Goal: Task Accomplishment & Management: Use online tool/utility

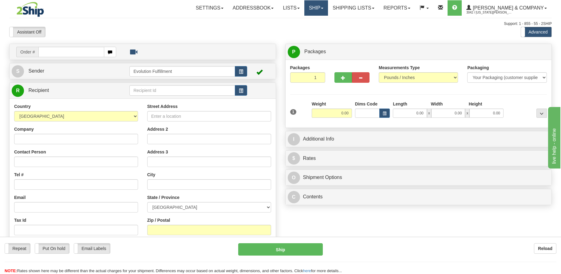
click at [328, 9] on link "Ship" at bounding box center [316, 7] width 24 height 15
click at [322, 28] on span "OnHold / Order Queue" at bounding box center [299, 29] width 43 height 5
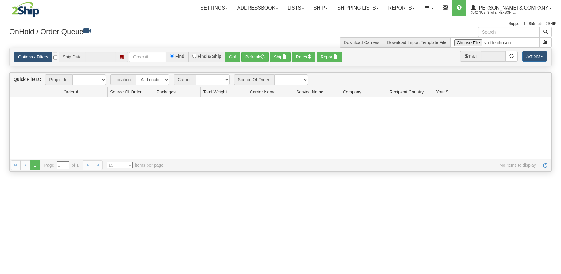
type input "[DATE]"
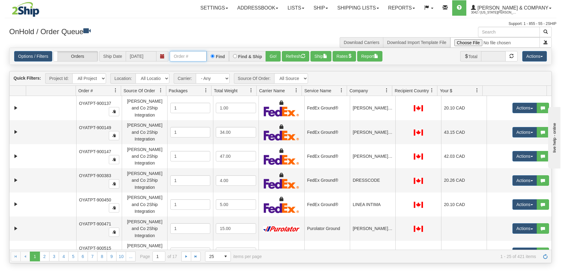
click at [188, 59] on input "text" at bounding box center [188, 56] width 37 height 10
type input "OYATPT-902825"
click at [268, 55] on button "Go!" at bounding box center [273, 56] width 15 height 10
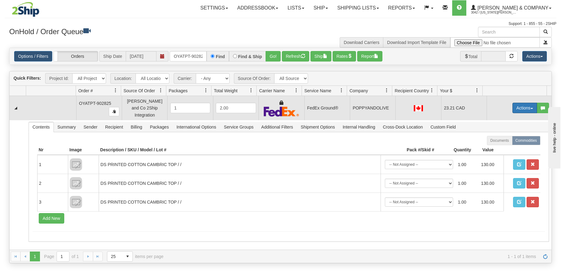
click at [517, 105] on button "Actions" at bounding box center [524, 108] width 25 height 10
click at [502, 143] on link "Ship" at bounding box center [512, 144] width 49 height 8
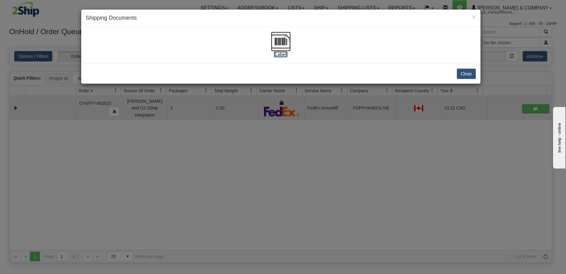
click at [275, 44] on img at bounding box center [281, 42] width 20 height 20
click at [460, 78] on button "Close" at bounding box center [466, 74] width 19 height 10
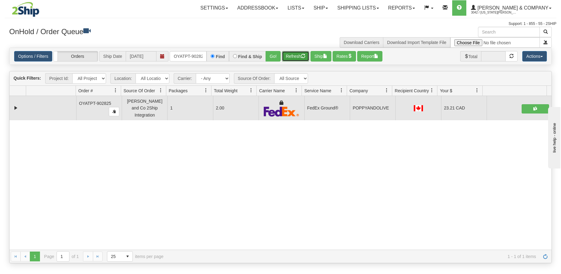
click at [294, 59] on button "Refresh" at bounding box center [295, 56] width 27 height 10
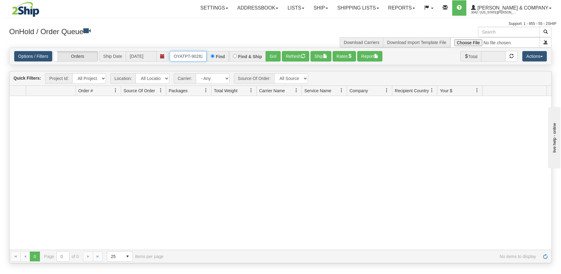
scroll to position [0, 3]
drag, startPoint x: 173, startPoint y: 57, endPoint x: 208, endPoint y: 61, distance: 34.6
click at [208, 61] on div "OYATPT-902825 Find Find & Ship Go!" at bounding box center [225, 56] width 111 height 10
click at [196, 57] on input "text" at bounding box center [188, 56] width 37 height 10
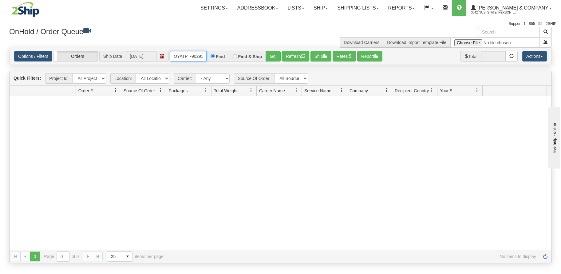
type input "OYATPT-902937"
click at [272, 59] on button "Go!" at bounding box center [273, 56] width 15 height 10
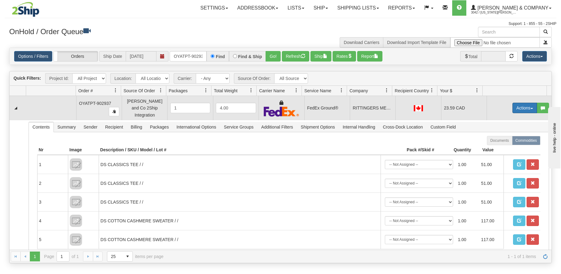
click at [519, 105] on button "Actions" at bounding box center [524, 108] width 25 height 10
click at [501, 142] on link "Ship" at bounding box center [512, 144] width 49 height 8
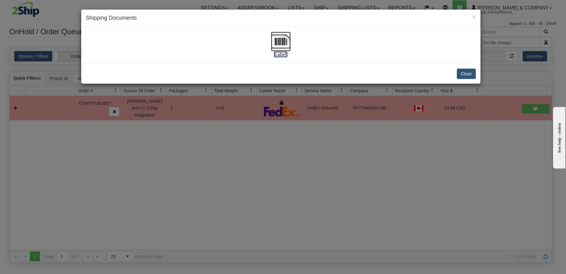
click at [284, 45] on img at bounding box center [281, 42] width 20 height 20
click at [463, 72] on button "Close" at bounding box center [466, 74] width 19 height 10
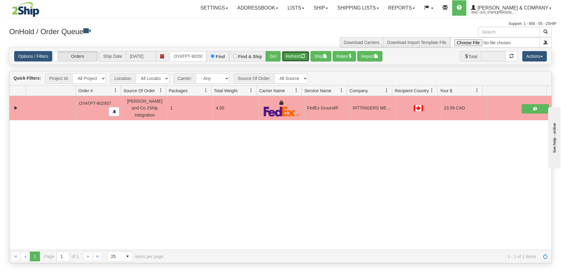
click at [293, 57] on button "Refresh" at bounding box center [295, 56] width 27 height 10
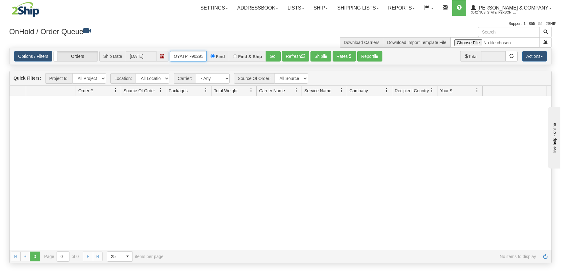
scroll to position [0, 3]
drag, startPoint x: 173, startPoint y: 56, endPoint x: 221, endPoint y: 53, distance: 48.1
click at [221, 53] on div "OYATPT-902937 Find Find & Ship Go!" at bounding box center [225, 56] width 111 height 10
click at [189, 56] on input "text" at bounding box center [188, 56] width 37 height 10
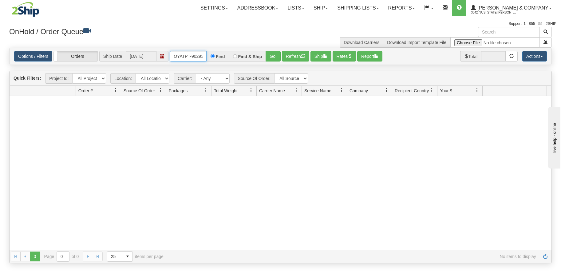
type input "OYATPT-902931"
click at [274, 58] on button "Go!" at bounding box center [273, 56] width 15 height 10
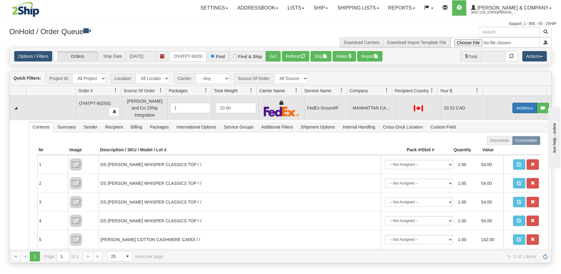
click at [517, 105] on button "Actions" at bounding box center [524, 108] width 25 height 10
click at [500, 142] on span "Ship" at bounding box center [500, 143] width 13 height 5
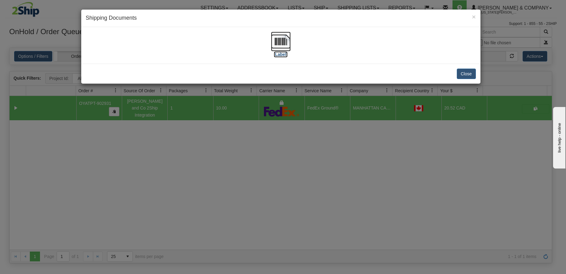
click at [283, 44] on img at bounding box center [281, 42] width 20 height 20
click at [464, 71] on button "Close" at bounding box center [466, 74] width 19 height 10
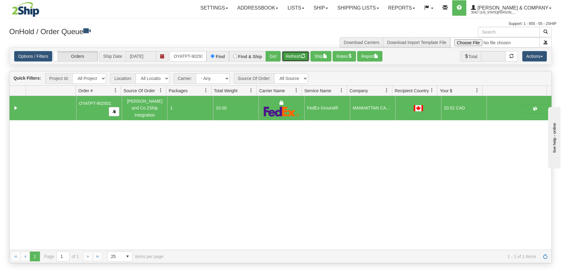
click at [295, 60] on button "Refresh" at bounding box center [295, 56] width 27 height 10
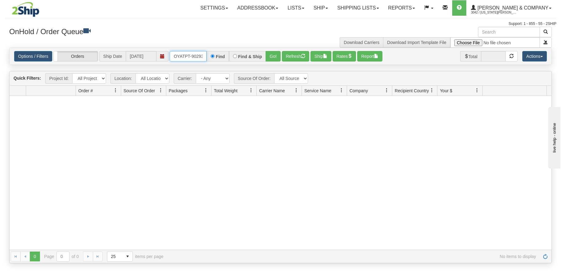
scroll to position [0, 3]
drag, startPoint x: 172, startPoint y: 57, endPoint x: 218, endPoint y: 57, distance: 45.5
click at [218, 57] on div "OYATPT-902931 Find Find & Ship Go!" at bounding box center [225, 56] width 111 height 10
type input "OYATPT-902975"
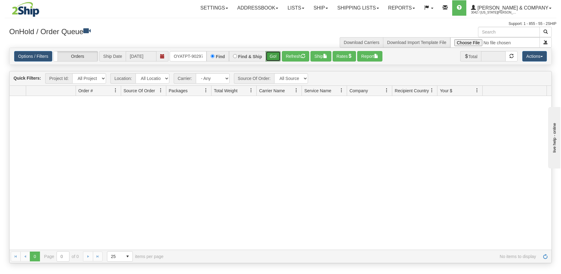
click at [270, 56] on button "Go!" at bounding box center [273, 56] width 15 height 10
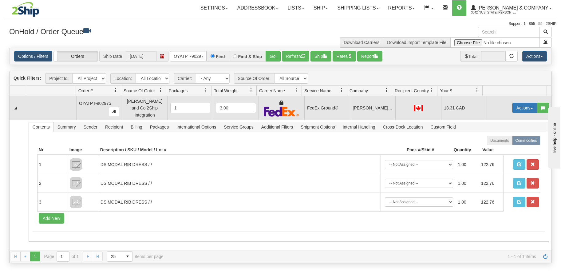
click at [522, 105] on button "Actions" at bounding box center [524, 108] width 25 height 10
click at [504, 141] on link "Ship" at bounding box center [512, 144] width 49 height 8
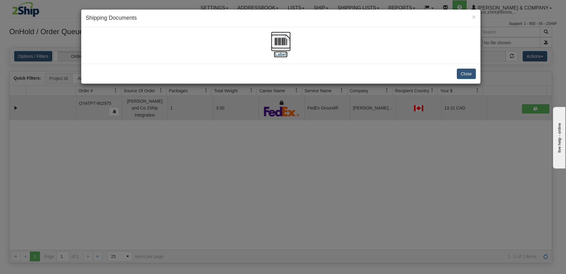
click at [283, 45] on img at bounding box center [281, 42] width 20 height 20
click at [468, 73] on button "Close" at bounding box center [466, 74] width 19 height 10
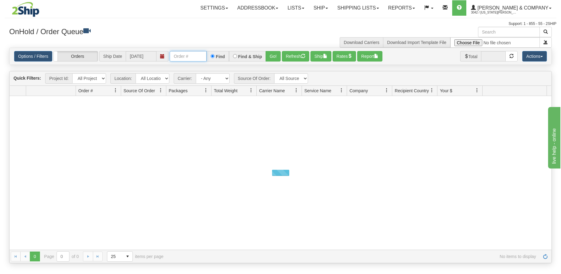
click at [188, 58] on input "text" at bounding box center [188, 56] width 37 height 10
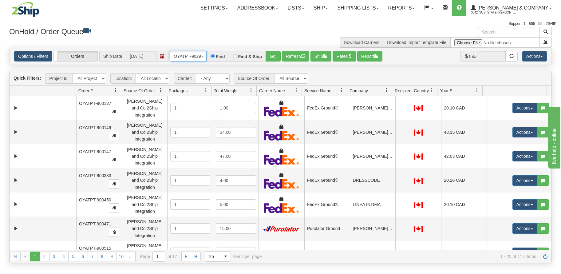
type input "OYATPT-902975"
click at [270, 54] on button "Go!" at bounding box center [273, 56] width 15 height 10
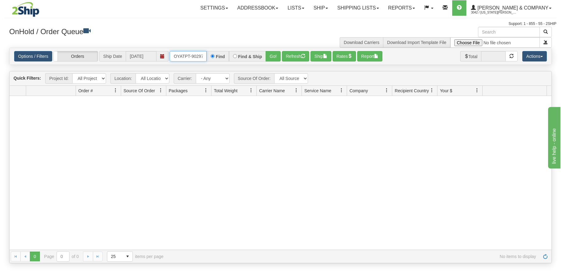
scroll to position [0, 3]
drag, startPoint x: 173, startPoint y: 56, endPoint x: 220, endPoint y: 56, distance: 46.4
click at [220, 56] on div "OYATPT-902975 Find Find & Ship Go!" at bounding box center [225, 56] width 111 height 10
click at [192, 59] on input "text" at bounding box center [188, 56] width 37 height 10
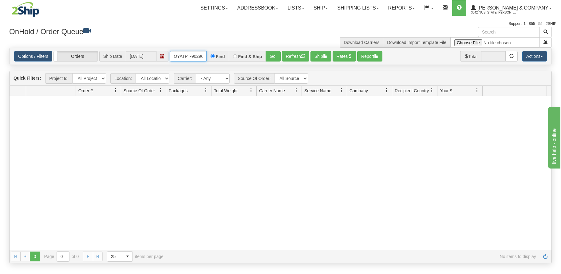
type input "OYATPT-902965"
click at [268, 56] on button "Go!" at bounding box center [273, 56] width 15 height 10
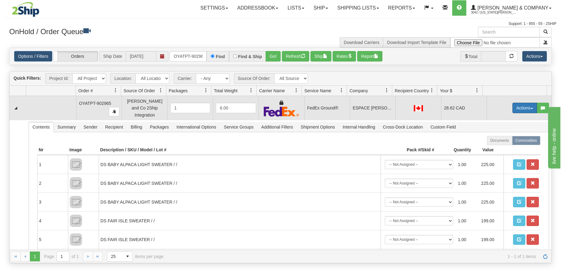
click at [522, 106] on button "Actions" at bounding box center [524, 108] width 25 height 10
click at [496, 141] on span "Ship" at bounding box center [500, 143] width 13 height 5
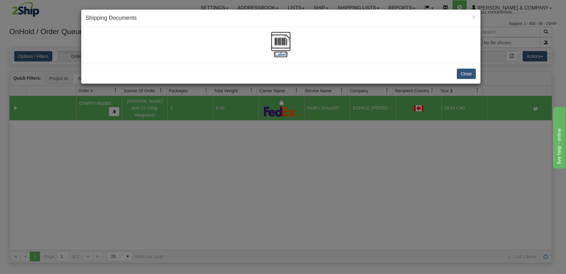
click at [283, 44] on img at bounding box center [281, 42] width 20 height 20
click at [467, 76] on button "Close" at bounding box center [466, 74] width 19 height 10
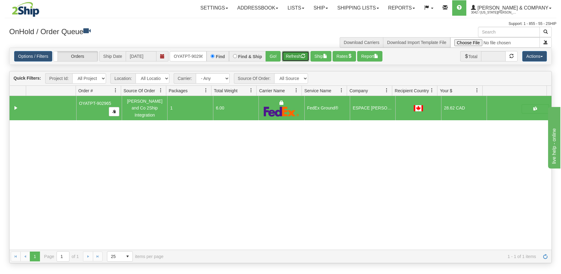
click at [291, 58] on button "Refresh" at bounding box center [295, 56] width 27 height 10
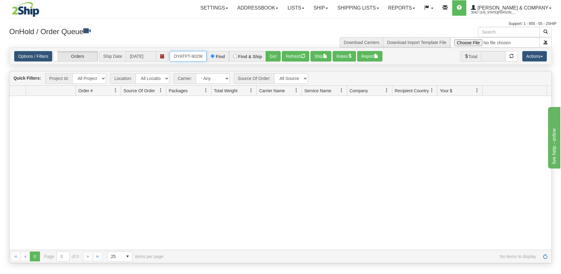
scroll to position [0, 3]
drag, startPoint x: 172, startPoint y: 56, endPoint x: 211, endPoint y: 56, distance: 40.0
click at [211, 56] on div "OYATPT-902965 Find Find & Ship Go!" at bounding box center [225, 56] width 111 height 10
type input "OYATPT-902941"
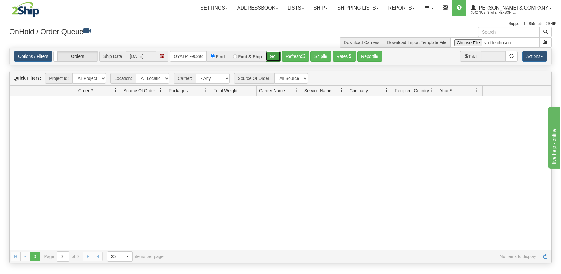
click at [276, 56] on button "Go!" at bounding box center [273, 56] width 15 height 10
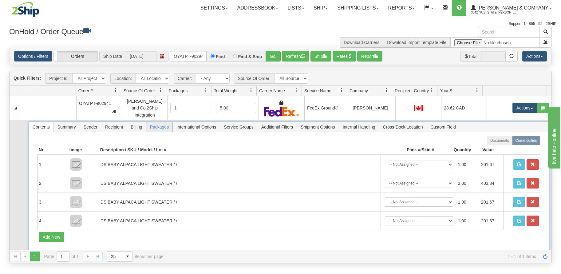
click at [160, 126] on span "Packages" at bounding box center [159, 127] width 26 height 10
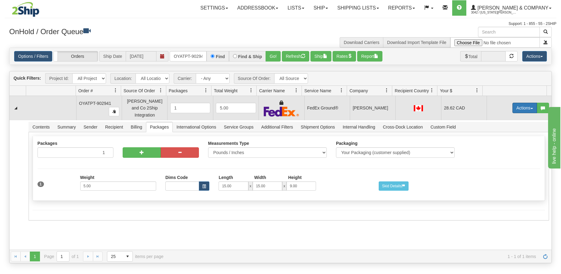
click at [516, 104] on button "Actions" at bounding box center [524, 108] width 25 height 10
click at [505, 141] on link "Ship" at bounding box center [512, 144] width 49 height 8
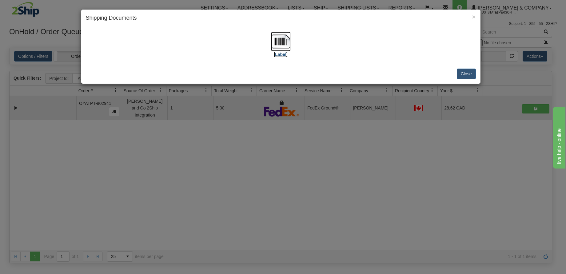
click at [279, 44] on img at bounding box center [281, 42] width 20 height 20
click at [461, 75] on button "Close" at bounding box center [466, 74] width 19 height 10
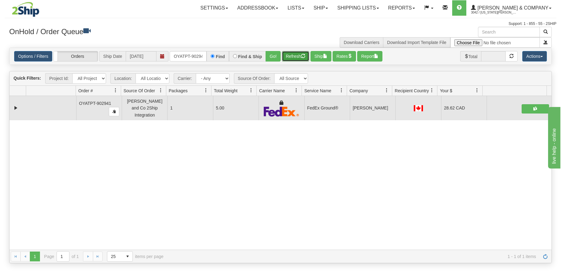
click at [292, 57] on button "Refresh" at bounding box center [295, 56] width 27 height 10
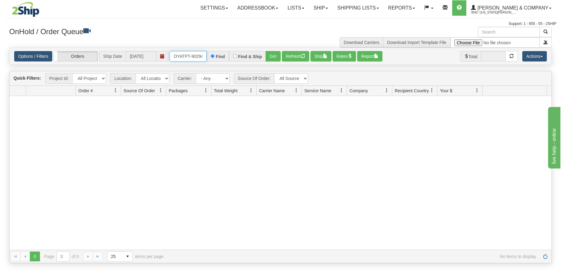
scroll to position [0, 3]
drag, startPoint x: 174, startPoint y: 55, endPoint x: 208, endPoint y: 56, distance: 33.8
click at [208, 56] on div "OYATPT-902941 Find Find & Ship Go!" at bounding box center [225, 56] width 111 height 10
type input "OYATPT-902963"
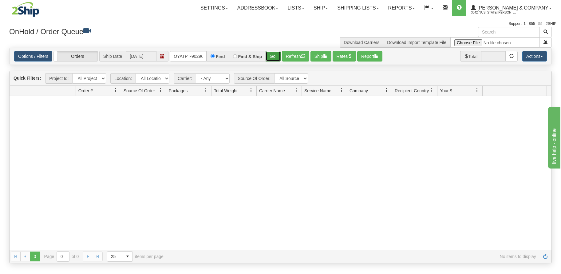
click at [268, 57] on button "Go!" at bounding box center [273, 56] width 15 height 10
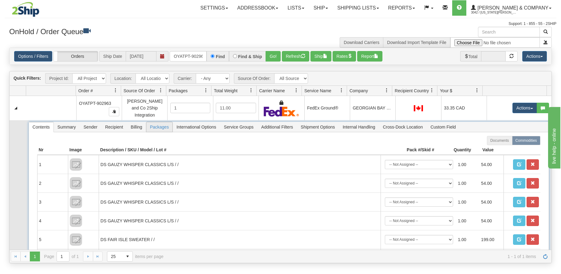
click at [154, 124] on span "Packages" at bounding box center [159, 127] width 26 height 10
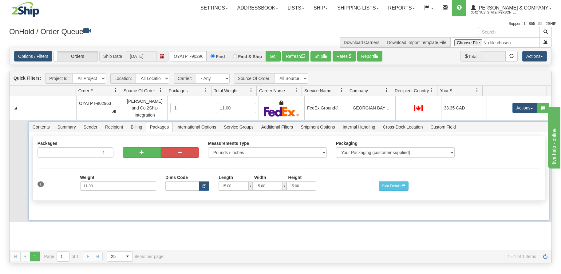
click at [154, 124] on span "Packages" at bounding box center [159, 127] width 26 height 10
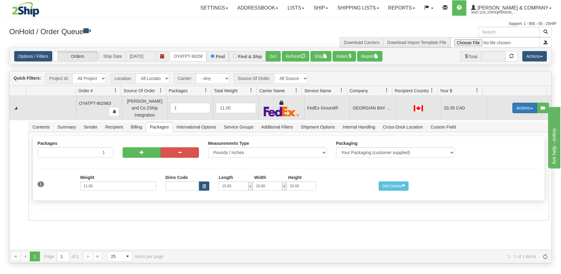
click at [525, 107] on button "Actions" at bounding box center [524, 108] width 25 height 10
click at [504, 142] on link "Ship" at bounding box center [512, 144] width 49 height 8
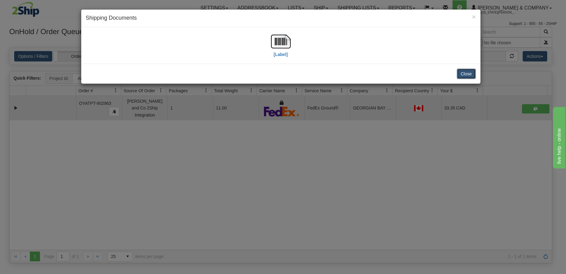
click at [471, 77] on button "Close" at bounding box center [466, 74] width 19 height 10
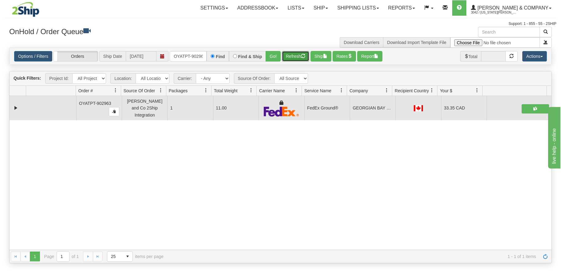
click at [297, 56] on button "Refresh" at bounding box center [295, 56] width 27 height 10
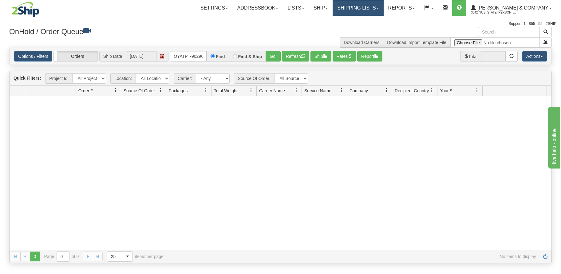
click at [369, 10] on link "Shipping lists" at bounding box center [358, 7] width 51 height 15
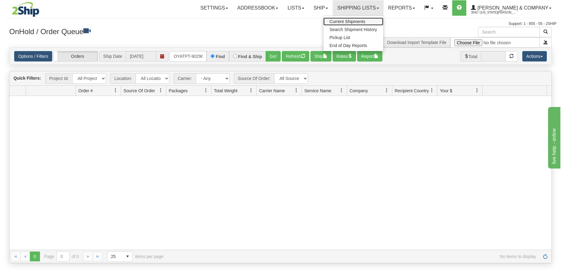
click at [366, 19] on span "Current Shipments" at bounding box center [348, 21] width 36 height 5
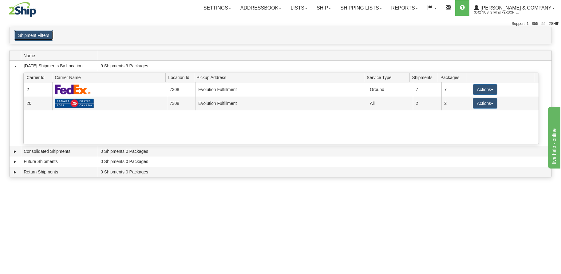
click at [42, 37] on button "Shipment Filters" at bounding box center [33, 35] width 39 height 10
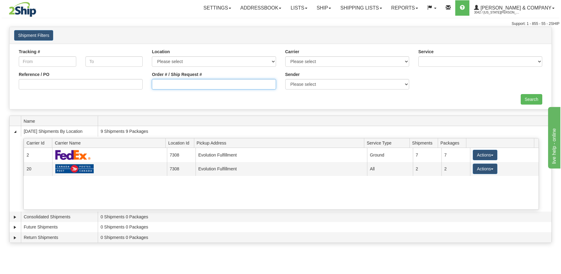
click at [251, 81] on input "Order # / Ship Request #" at bounding box center [214, 84] width 124 height 10
type input "OYATPT-902963"
click at [529, 97] on input "Search" at bounding box center [532, 99] width 22 height 10
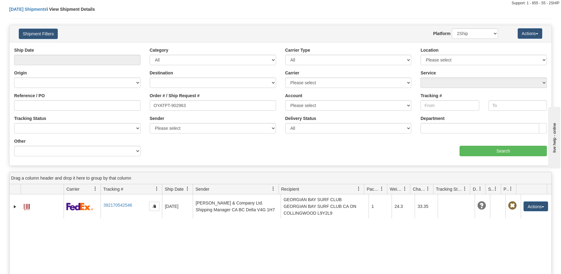
scroll to position [31, 0]
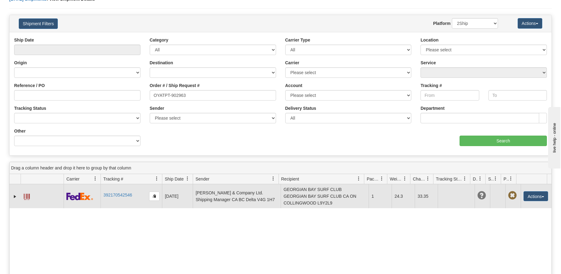
click at [26, 196] on span at bounding box center [27, 197] width 6 height 6
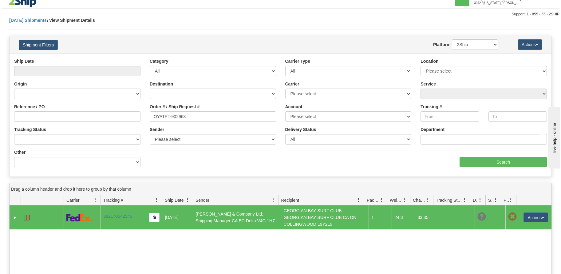
scroll to position [0, 0]
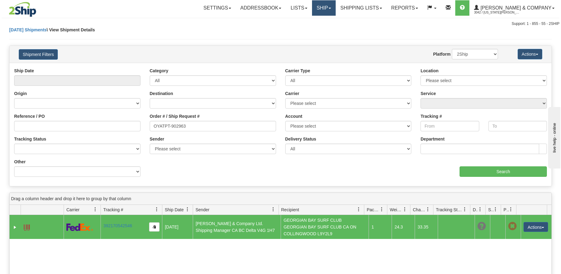
click at [336, 10] on link "Ship" at bounding box center [324, 7] width 24 height 15
click at [329, 28] on span "OnHold / Order Queue" at bounding box center [307, 29] width 43 height 5
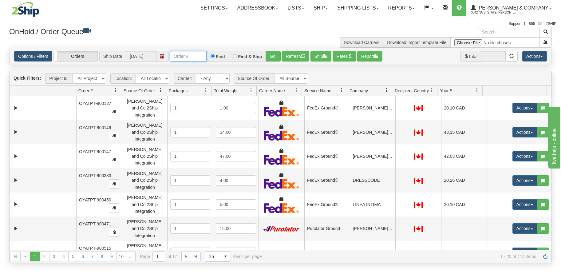
click at [189, 57] on input "text" at bounding box center [188, 56] width 37 height 10
type input "OYATPT-902940"
click at [275, 58] on button "Go!" at bounding box center [273, 56] width 15 height 10
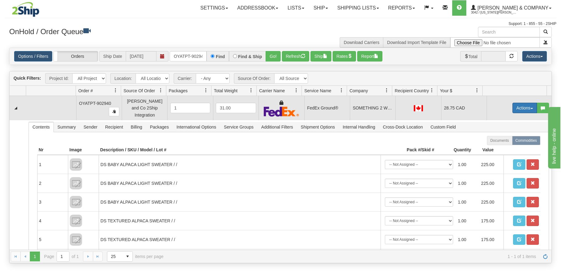
click at [516, 108] on button "Actions" at bounding box center [524, 108] width 25 height 10
click at [501, 141] on link "Ship" at bounding box center [512, 144] width 49 height 8
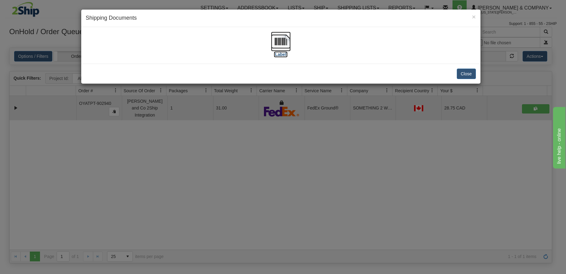
click at [279, 45] on img at bounding box center [281, 42] width 20 height 20
click at [465, 75] on button "Close" at bounding box center [466, 74] width 19 height 10
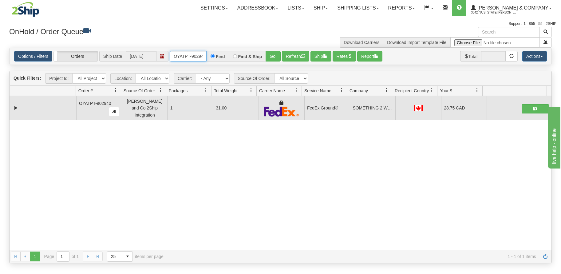
scroll to position [0, 3]
drag, startPoint x: 175, startPoint y: 55, endPoint x: 205, endPoint y: 58, distance: 30.9
click at [205, 58] on input "OYATPT-902940" at bounding box center [188, 56] width 37 height 10
click at [295, 56] on button "Refresh" at bounding box center [295, 56] width 27 height 10
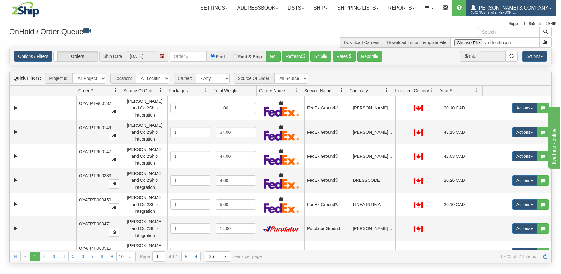
click at [538, 5] on link "[PERSON_NAME] & Company 3042 / [US_STATE] [PERSON_NAME]" at bounding box center [511, 7] width 90 height 15
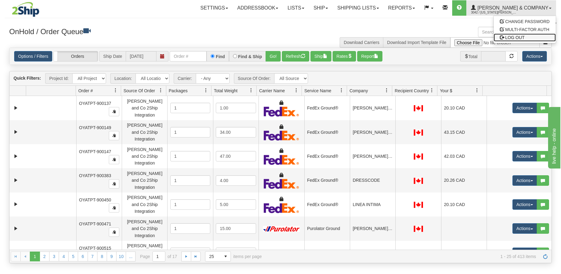
click at [516, 35] on span "LOG OUT" at bounding box center [514, 37] width 19 height 5
